Goal: Find specific page/section: Find specific page/section

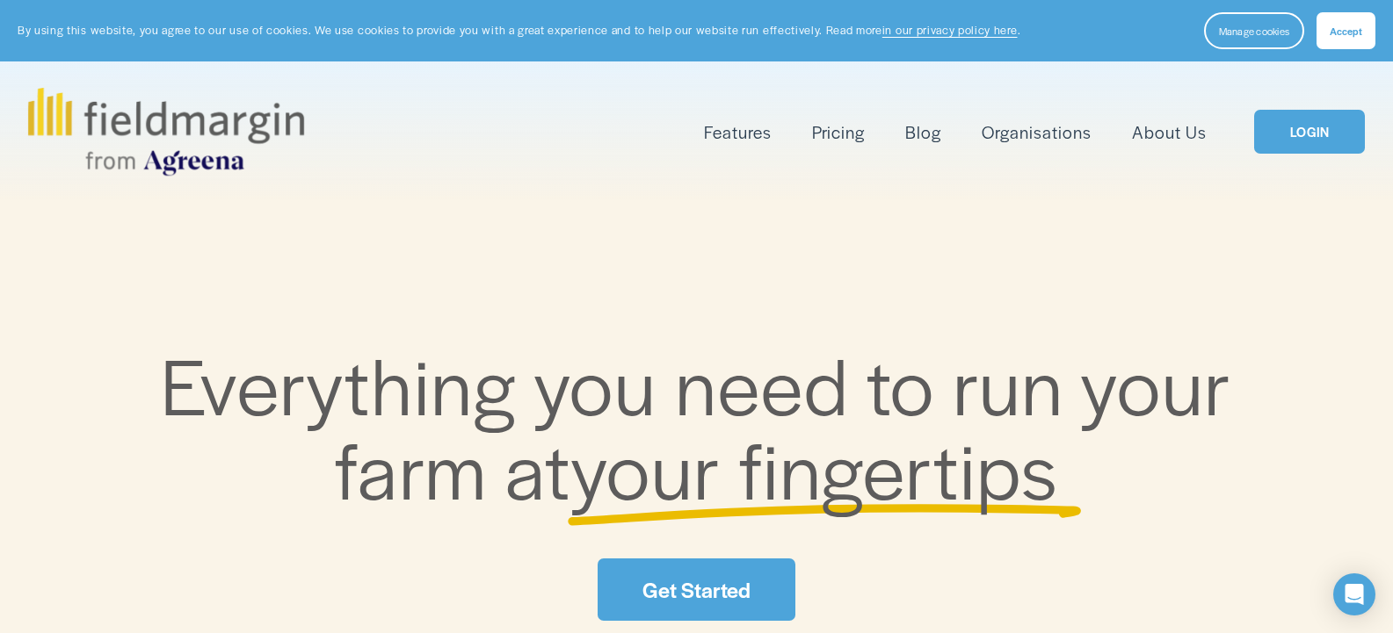
click at [1328, 148] on link "LOGIN" at bounding box center [1309, 132] width 111 height 45
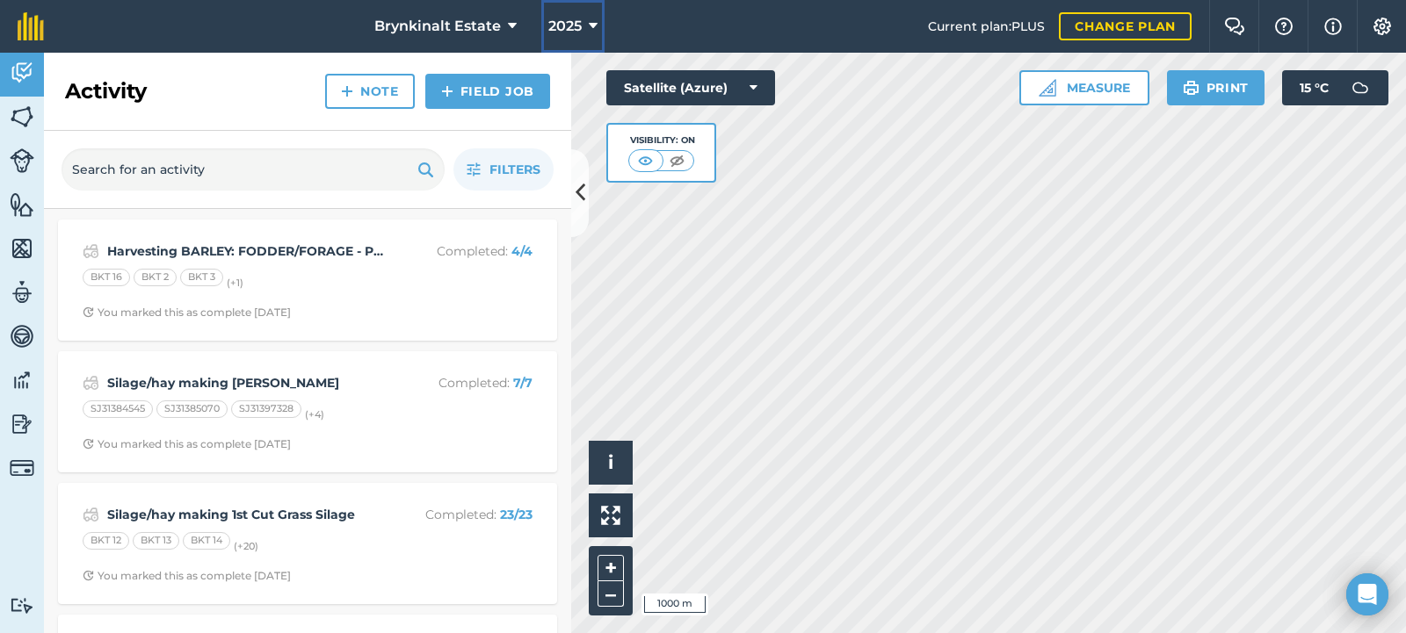
click at [561, 8] on button "2025" at bounding box center [572, 26] width 63 height 53
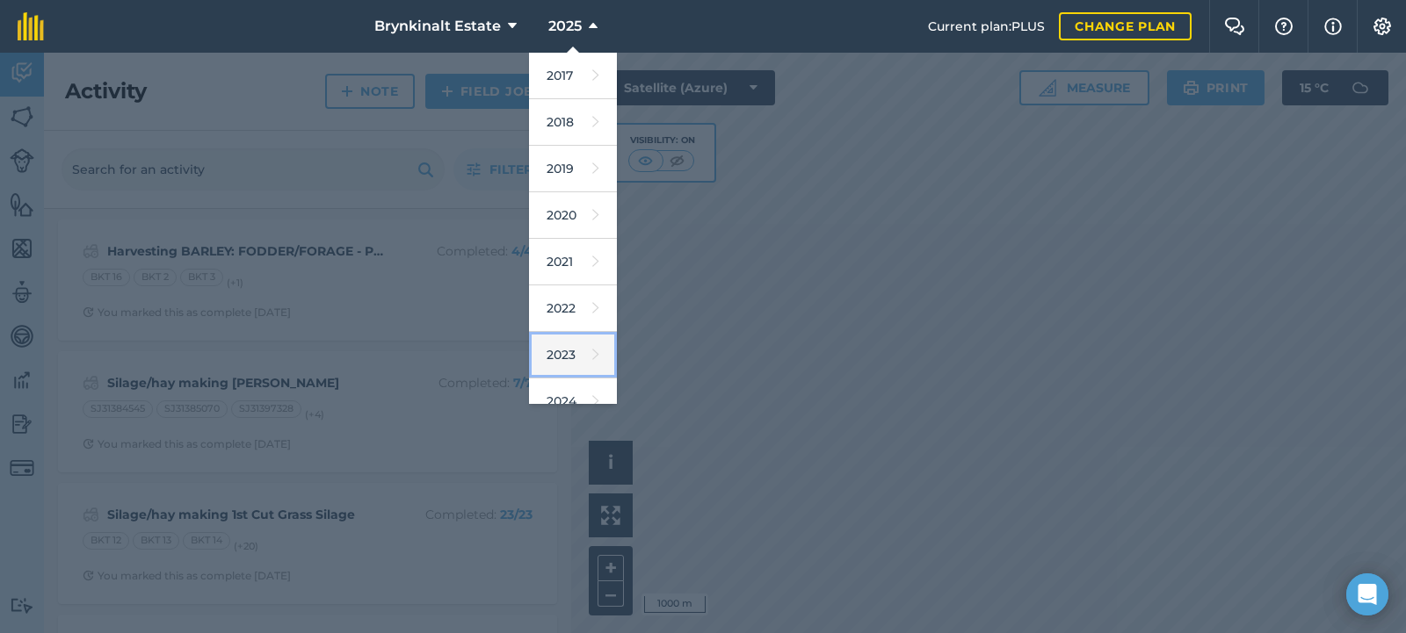
click at [592, 356] on icon at bounding box center [595, 355] width 7 height 25
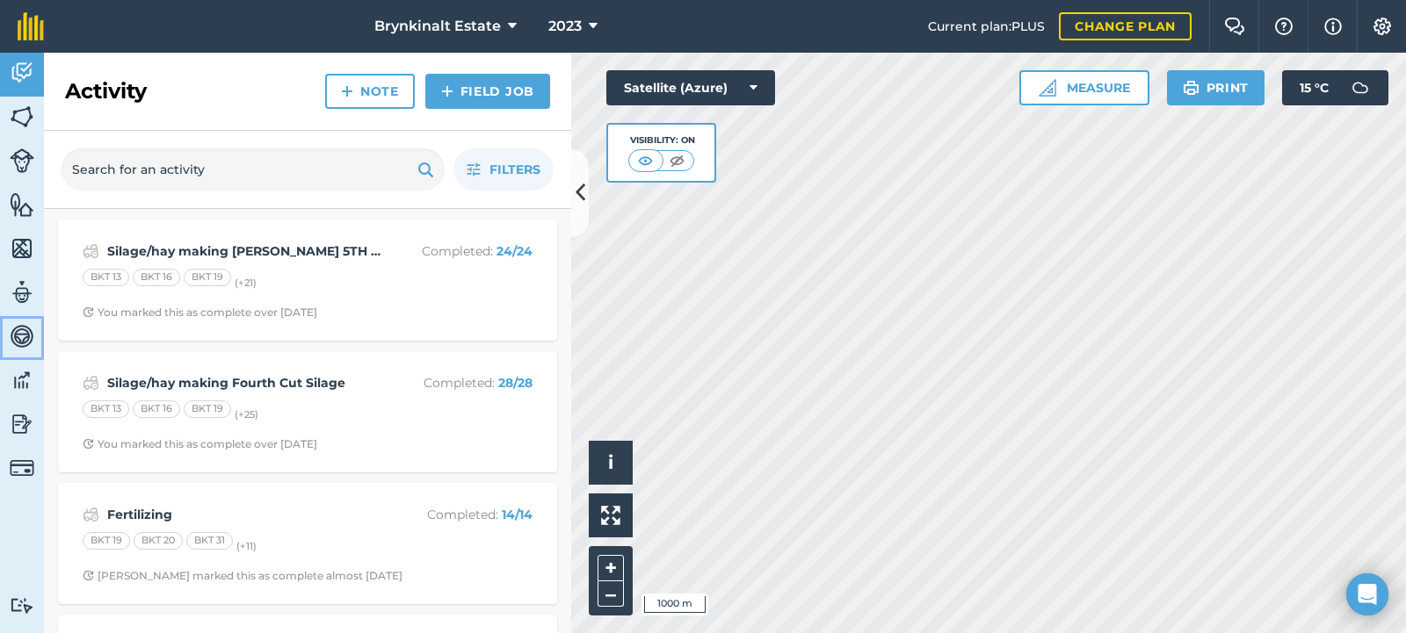
click at [18, 326] on img at bounding box center [22, 336] width 25 height 26
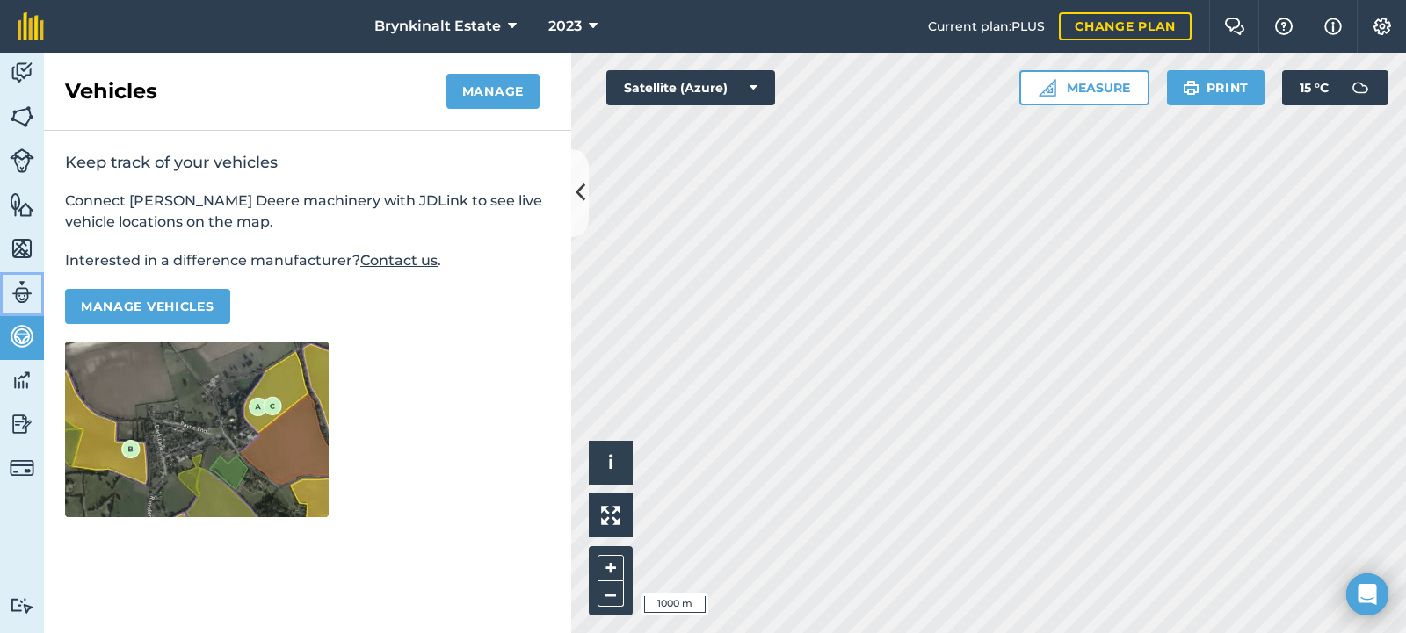
click at [18, 301] on img at bounding box center [22, 292] width 25 height 26
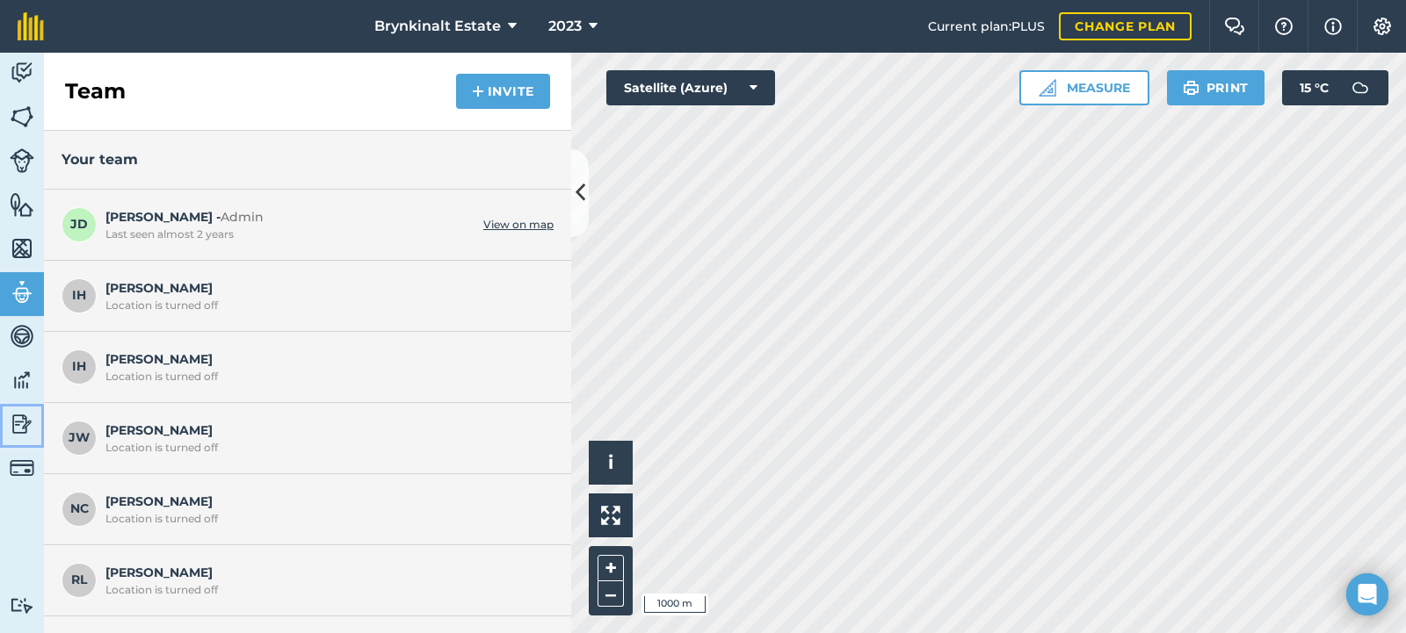
click at [28, 425] on img at bounding box center [22, 424] width 25 height 26
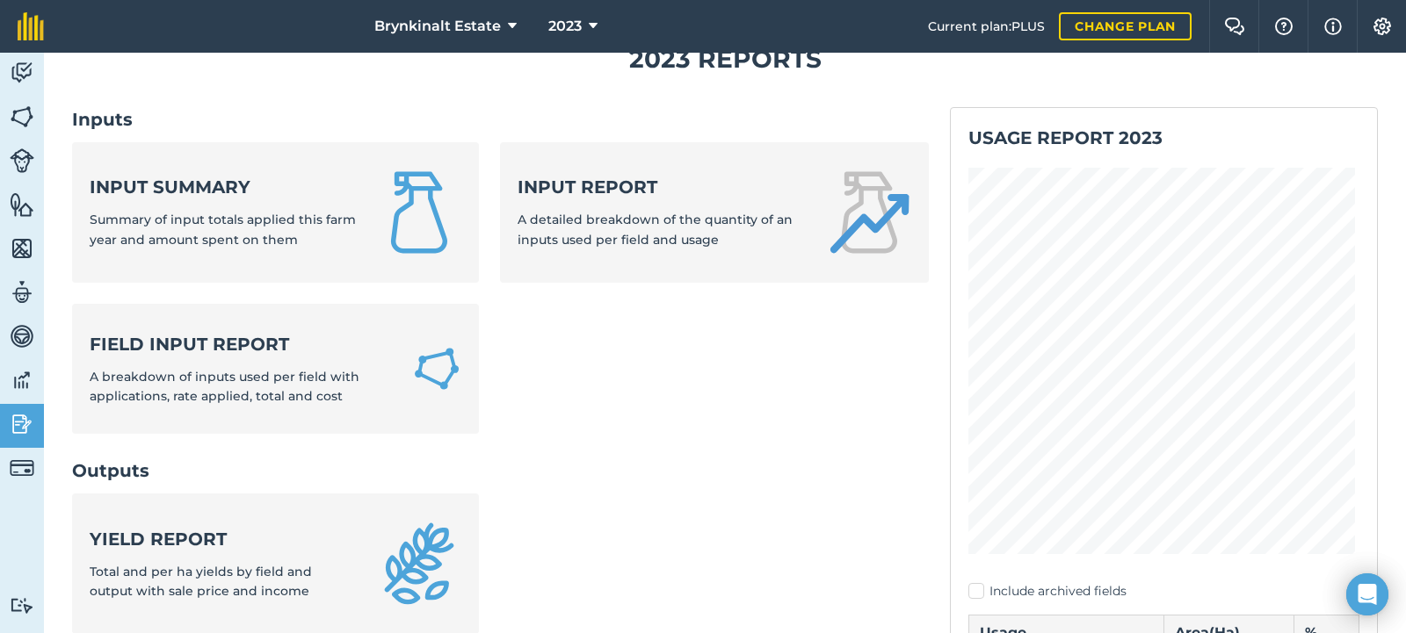
scroll to position [88, 0]
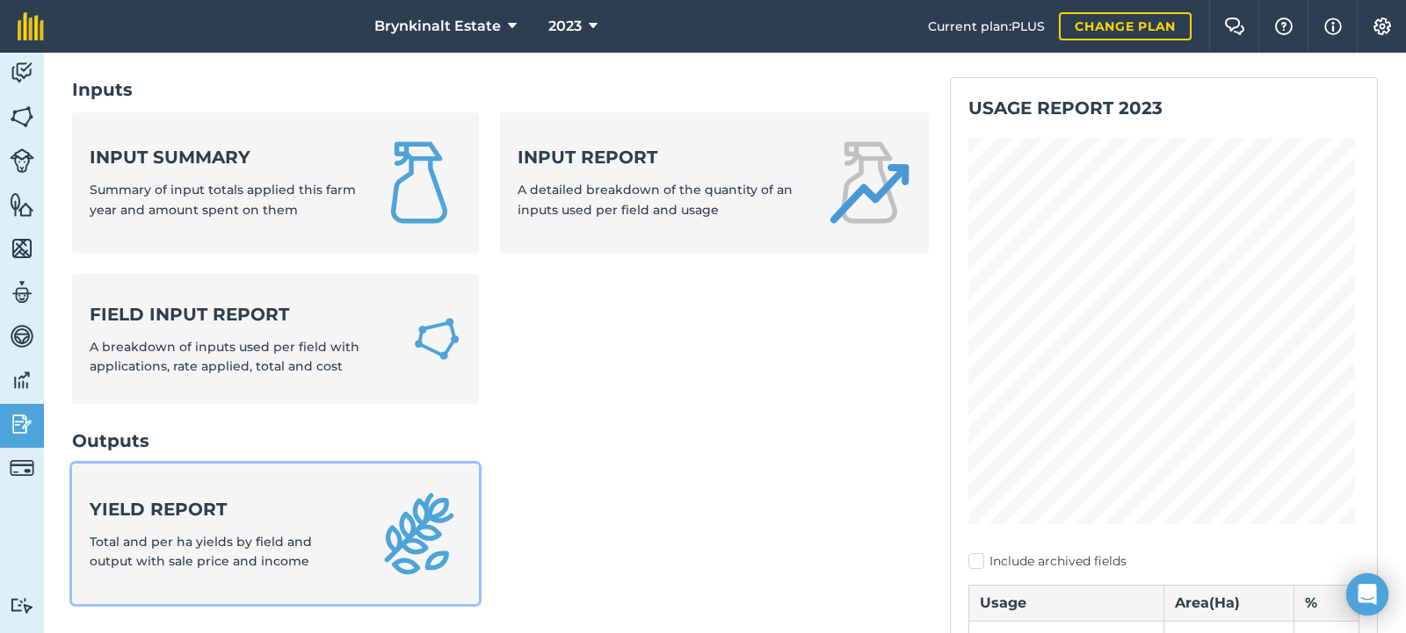
click at [261, 539] on span "Total and per ha yields by field and output with sale price and income" at bounding box center [201, 551] width 222 height 35
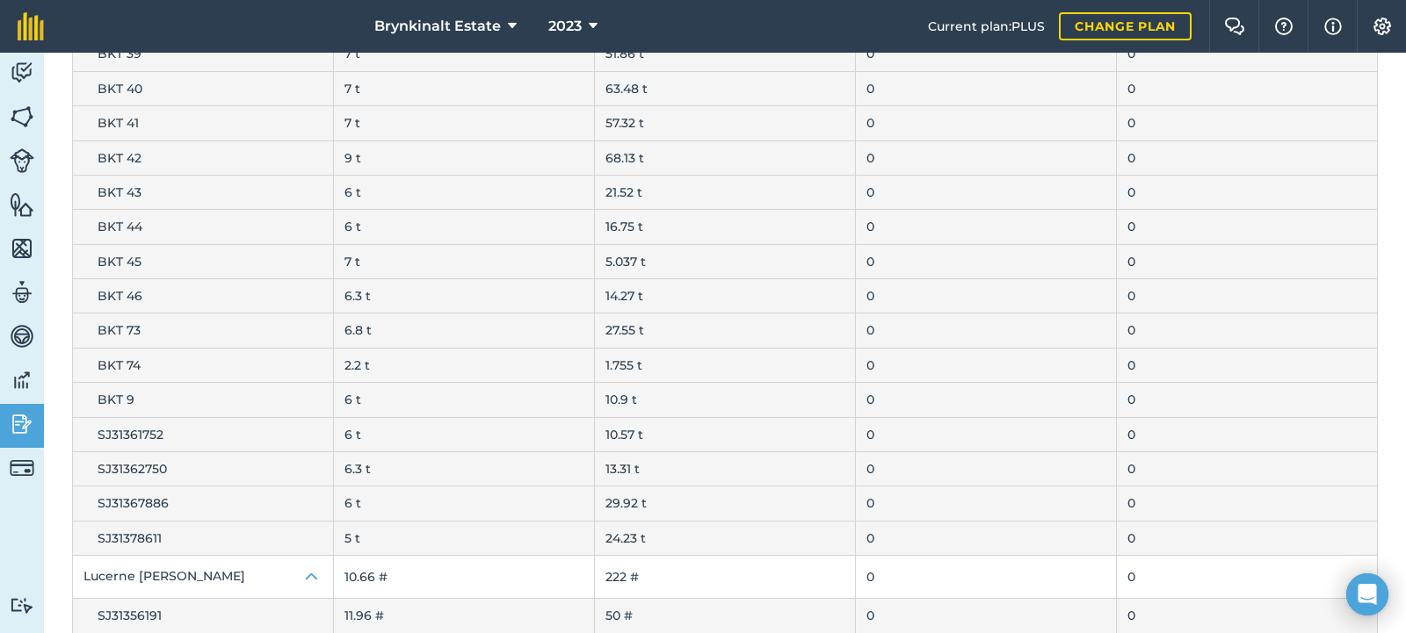
scroll to position [1757, 0]
